Goal: Navigation & Orientation: Find specific page/section

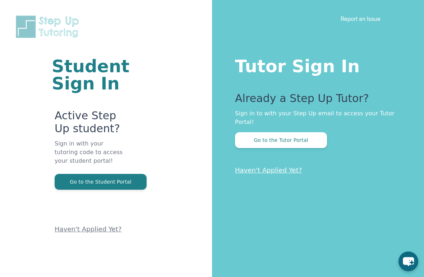
click at [301, 138] on button "Go to the Tutor Portal" at bounding box center [281, 140] width 92 height 16
click at [309, 134] on button "Go to the Tutor Portal" at bounding box center [281, 140] width 92 height 16
